Goal: Transaction & Acquisition: Purchase product/service

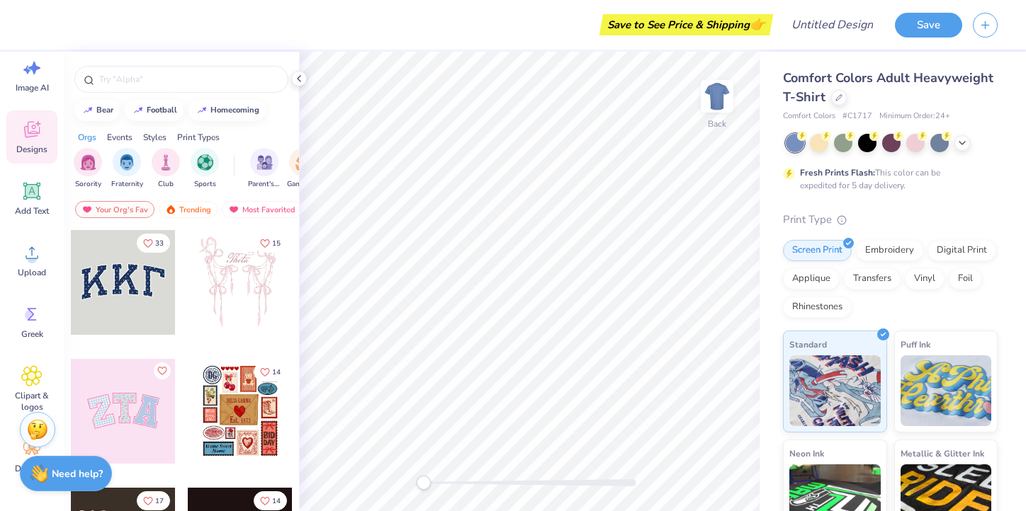
click at [911, 82] on span "Comfort Colors Adult Heavyweight T-Shirt" at bounding box center [888, 87] width 210 height 36
click at [839, 95] on icon at bounding box center [838, 96] width 7 height 7
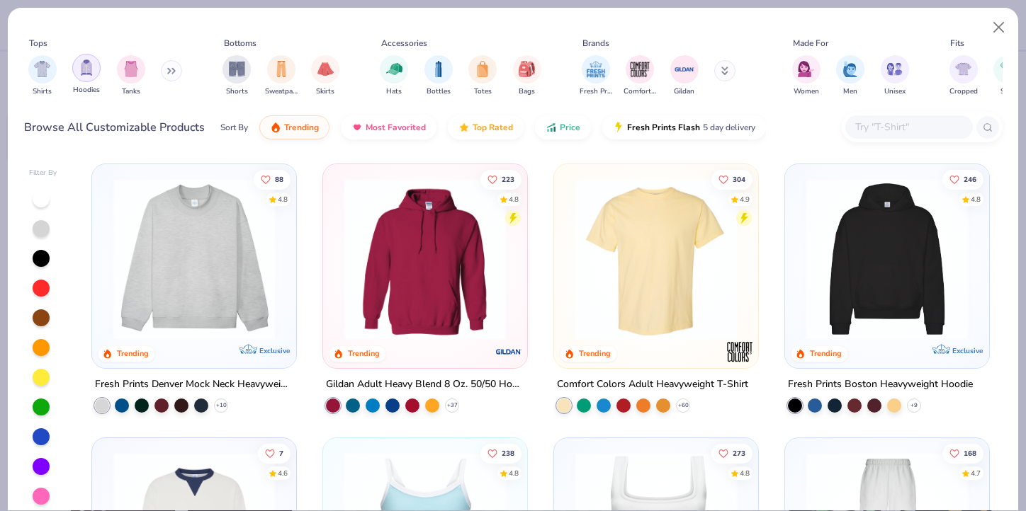
click at [83, 74] on img "filter for Hoodies" at bounding box center [87, 67] width 16 height 16
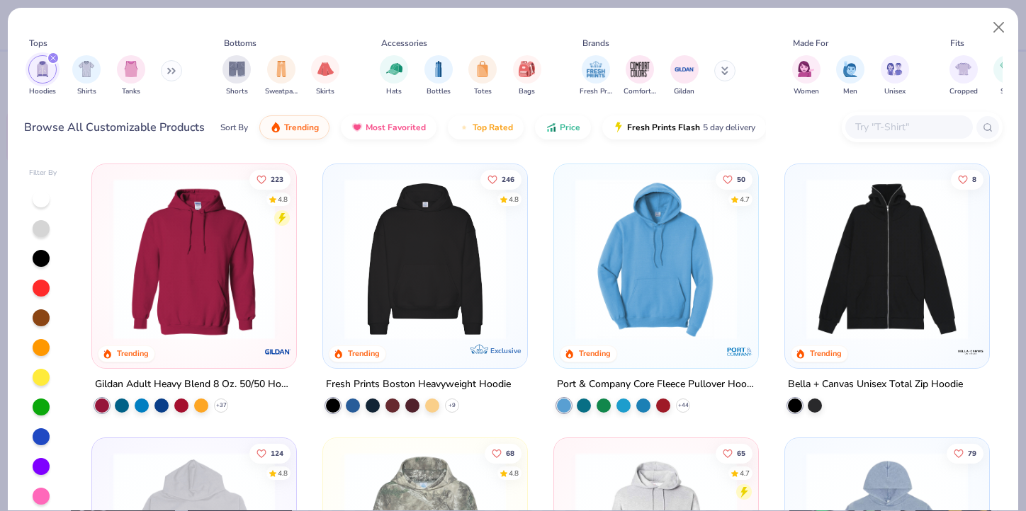
click at [411, 263] on img at bounding box center [425, 258] width 176 height 161
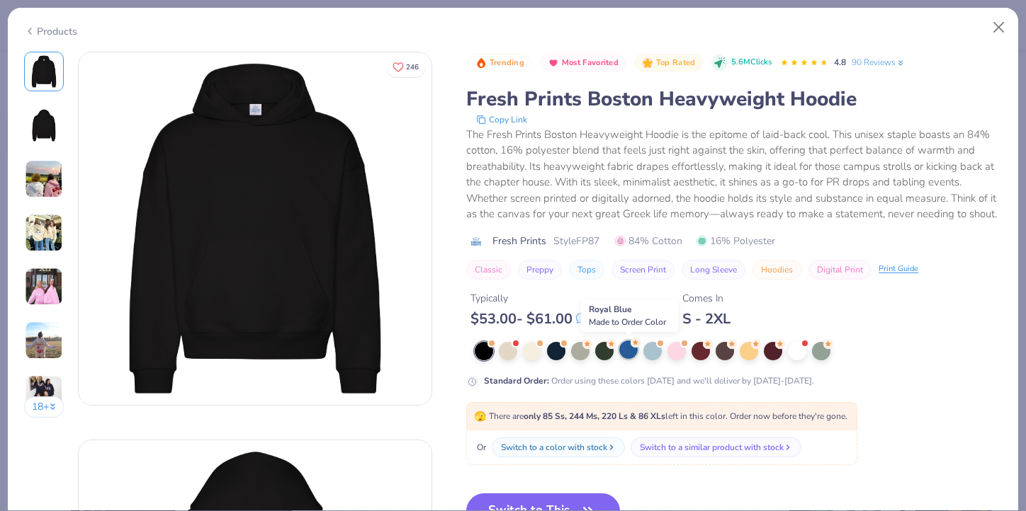
click at [633, 351] on div at bounding box center [628, 350] width 18 height 18
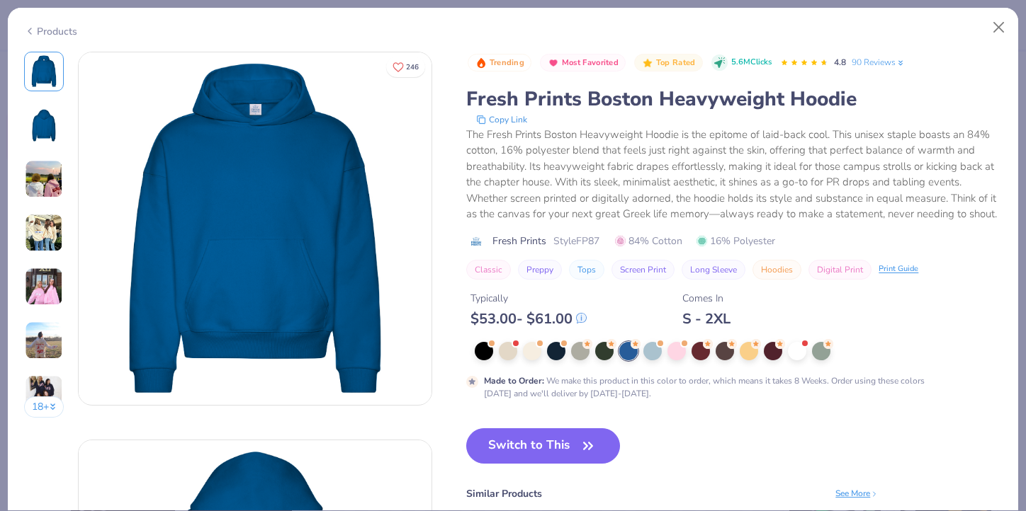
click at [37, 201] on div "18 +" at bounding box center [44, 240] width 40 height 377
click at [38, 174] on img at bounding box center [44, 179] width 38 height 38
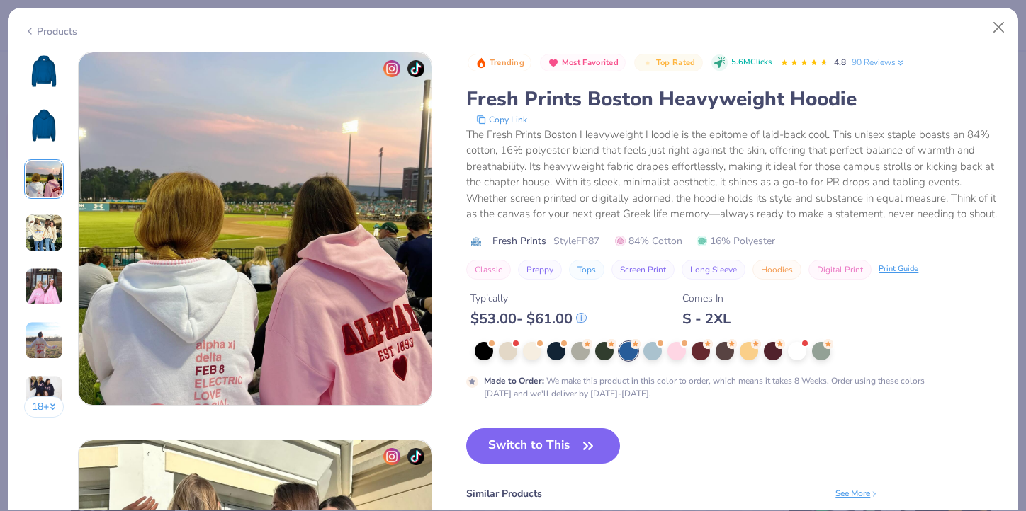
click at [40, 226] on img at bounding box center [44, 233] width 38 height 38
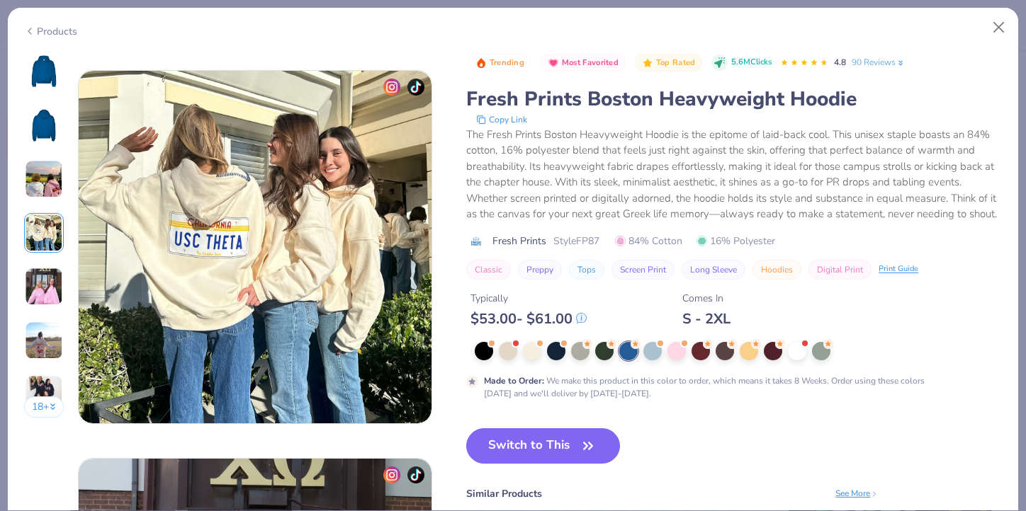
scroll to position [1164, 0]
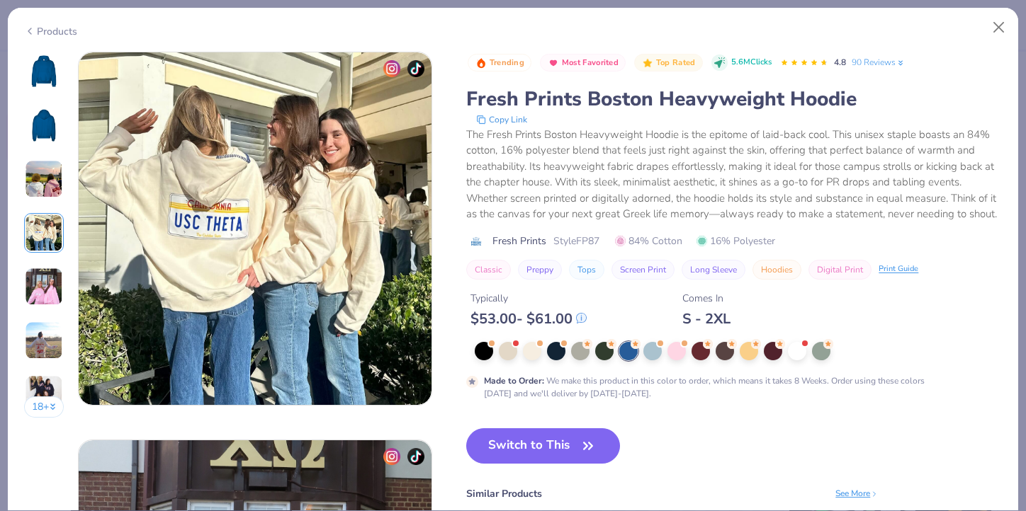
click at [40, 280] on img at bounding box center [44, 287] width 38 height 38
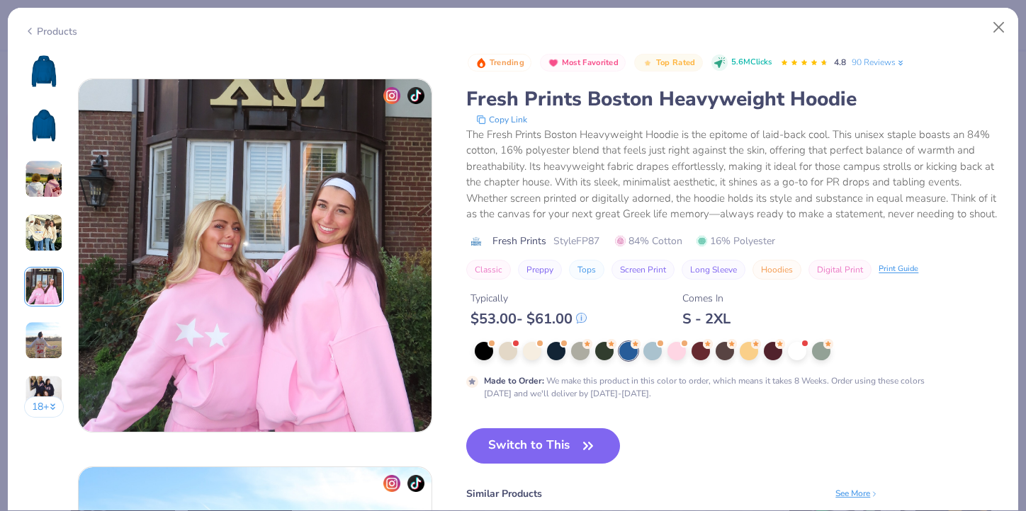
scroll to position [1553, 0]
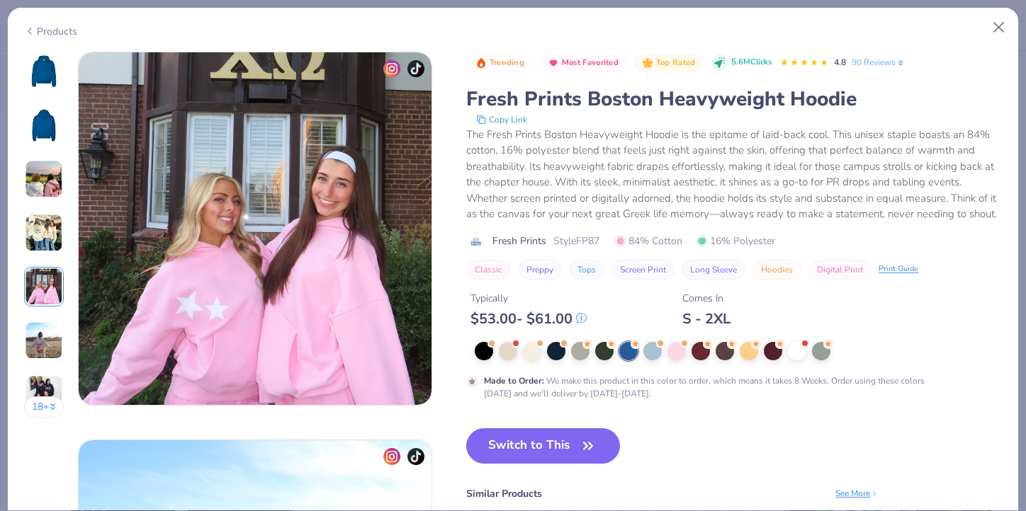
click at [42, 79] on img at bounding box center [44, 72] width 34 height 34
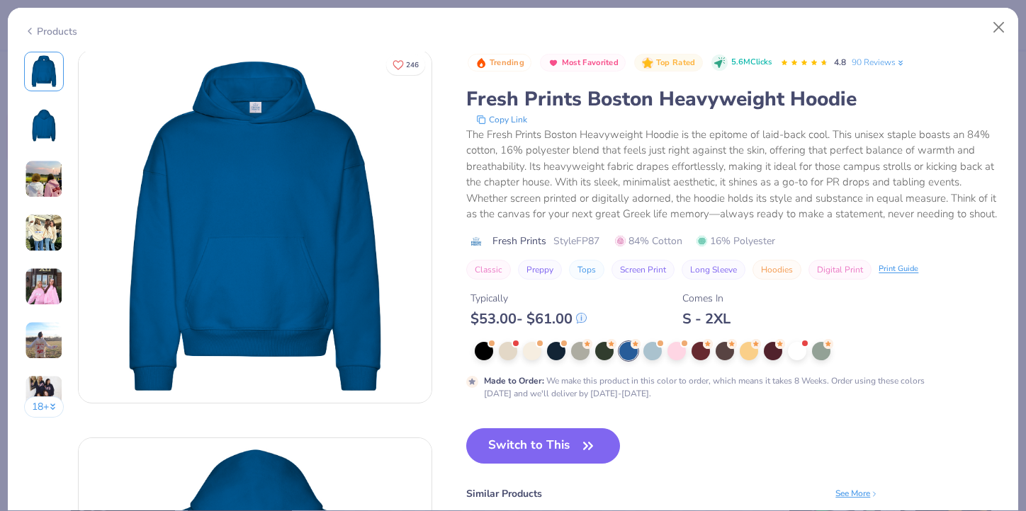
scroll to position [0, 0]
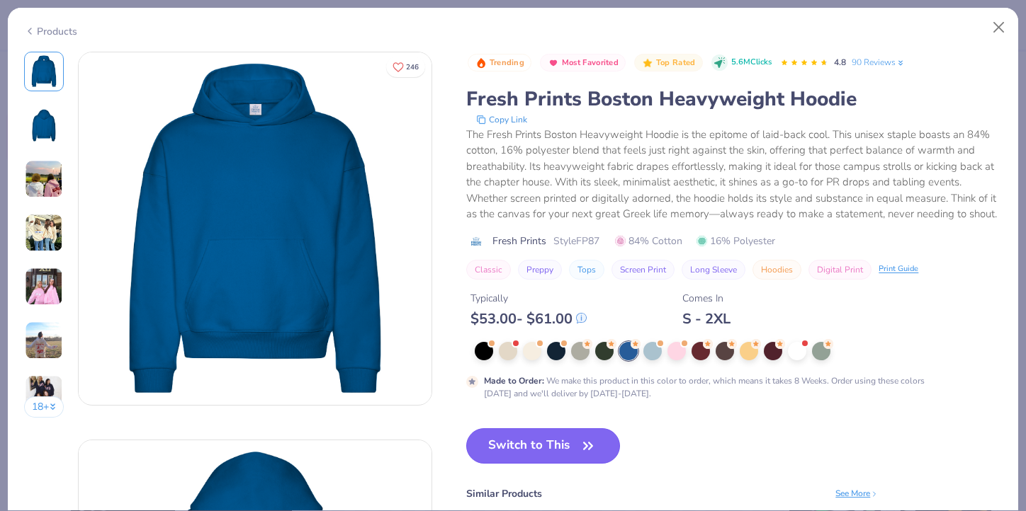
click at [538, 443] on button "Switch to This" at bounding box center [543, 446] width 154 height 35
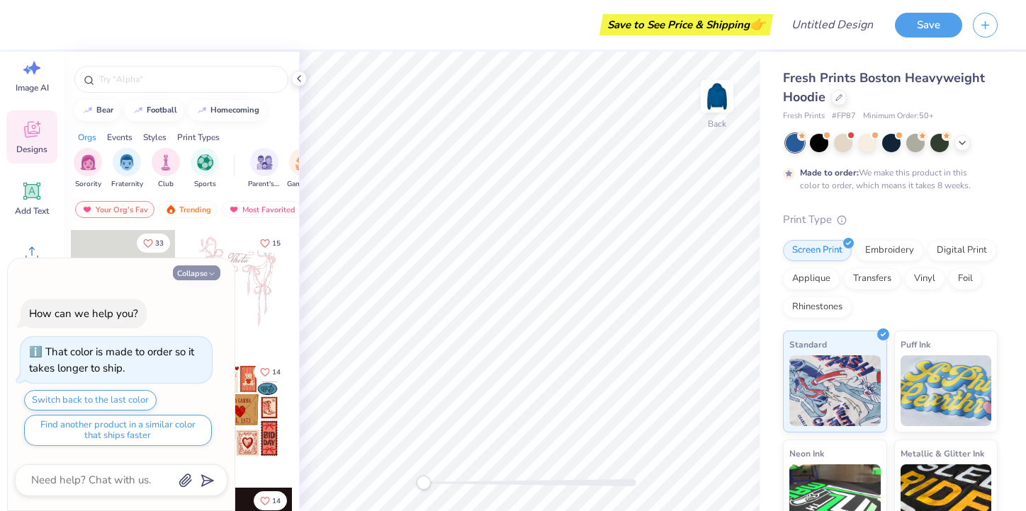
click at [196, 267] on button "Collapse" at bounding box center [196, 273] width 47 height 15
type textarea "x"
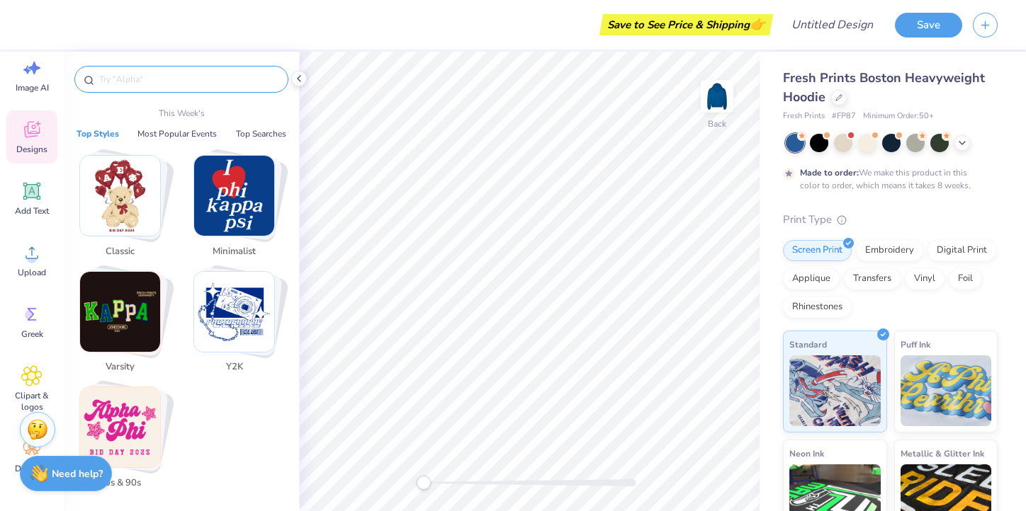
click at [132, 76] on input "text" at bounding box center [188, 79] width 181 height 14
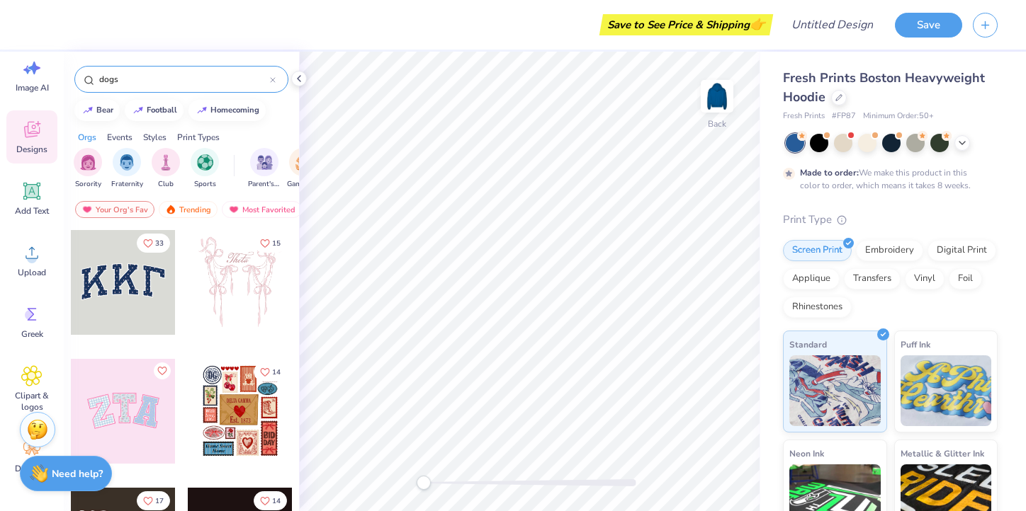
type input "dogs"
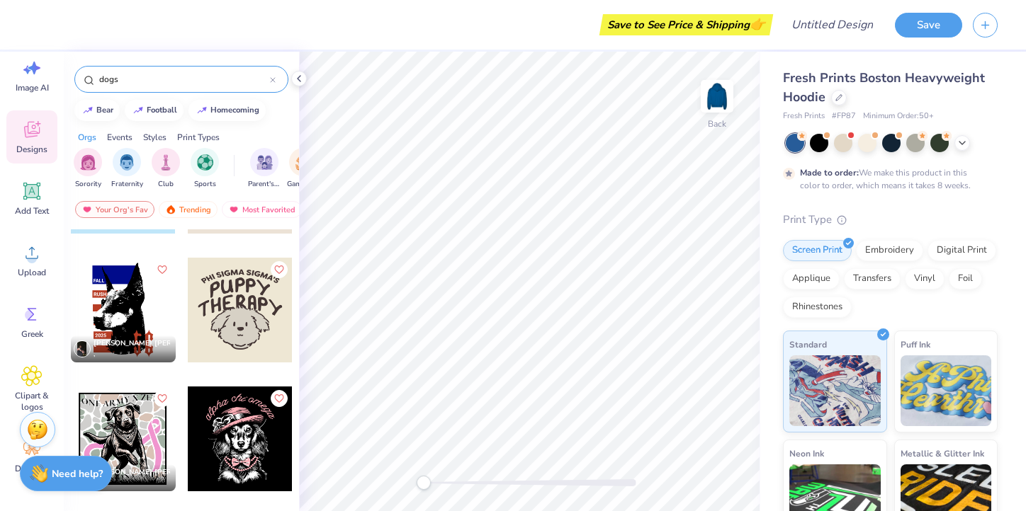
scroll to position [1650, 0]
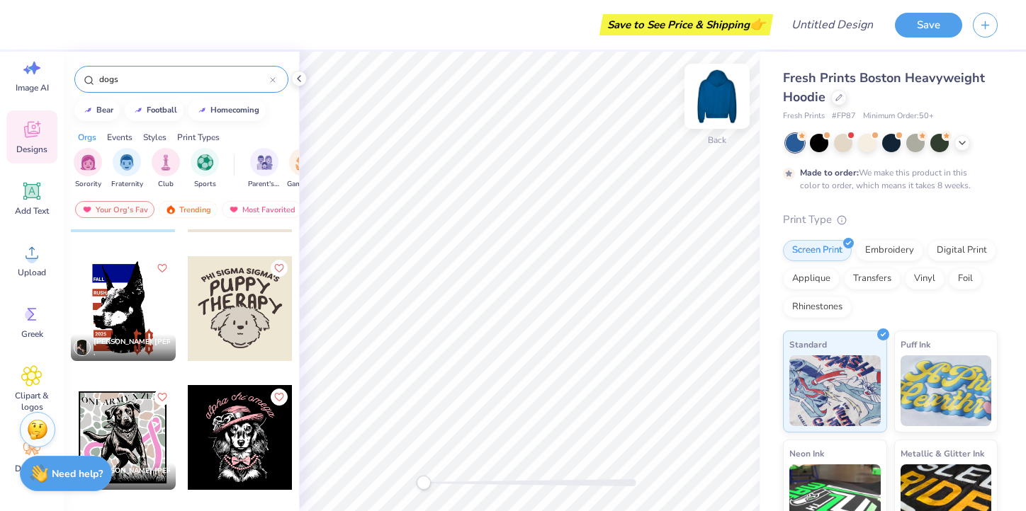
click at [712, 98] on img at bounding box center [716, 96] width 57 height 57
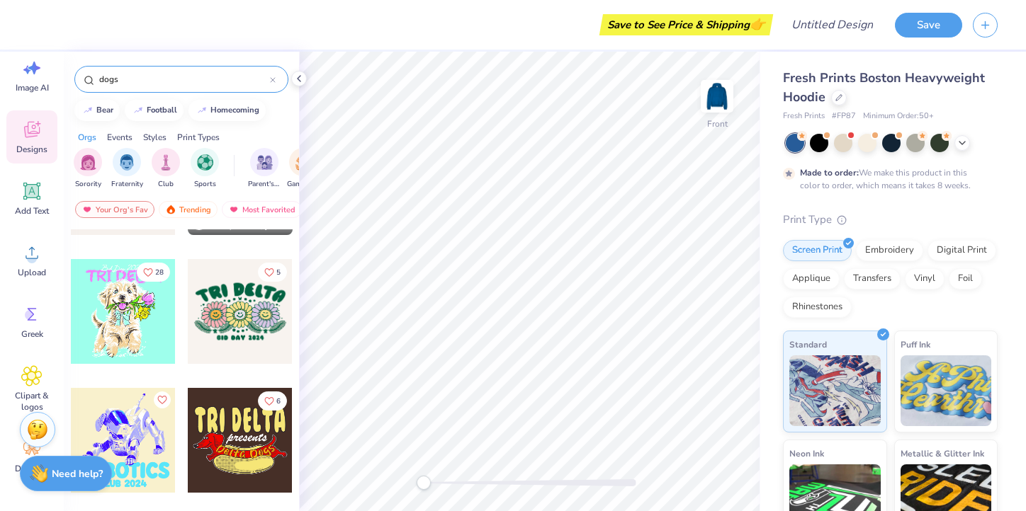
scroll to position [3711, 0]
